Goal: Contribute content: Contribute content

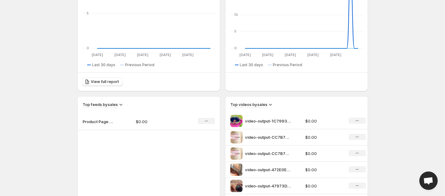
scroll to position [136, 0]
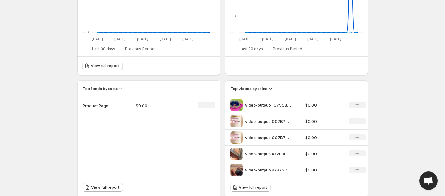
click at [98, 104] on p "Product Page Slider" at bounding box center [98, 105] width 31 height 6
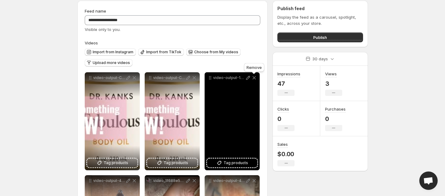
scroll to position [34, 0]
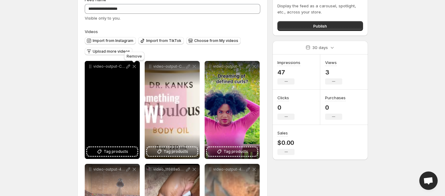
click at [131, 67] on icon at bounding box center [134, 66] width 6 height 6
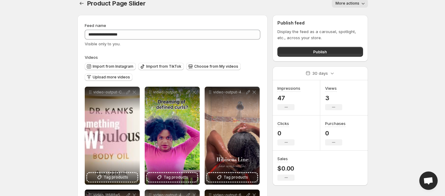
scroll to position [0, 0]
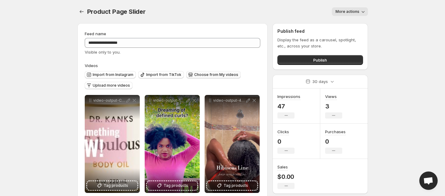
click at [191, 72] on button "Choose from My videos" at bounding box center [213, 74] width 54 height 7
click at [108, 85] on span "Upload more videos" at bounding box center [111, 85] width 37 height 5
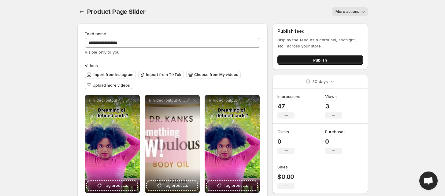
click at [312, 59] on button "Publish" at bounding box center [319, 60] width 85 height 10
